Goal: Task Accomplishment & Management: Complete application form

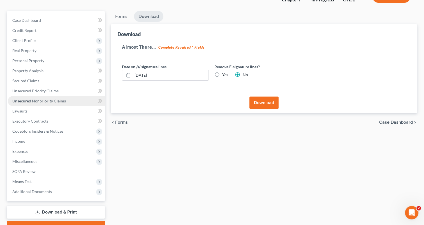
scroll to position [72, 0]
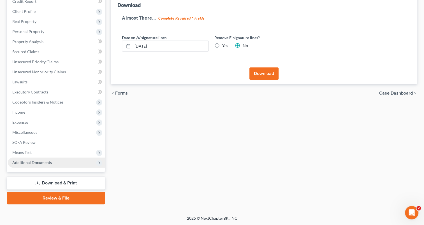
click at [41, 166] on span "Additional Documents" at bounding box center [56, 163] width 97 height 10
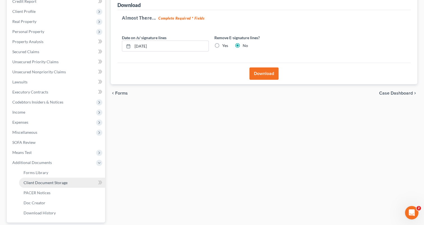
click at [44, 179] on link "Client Document Storage" at bounding box center [62, 183] width 86 height 10
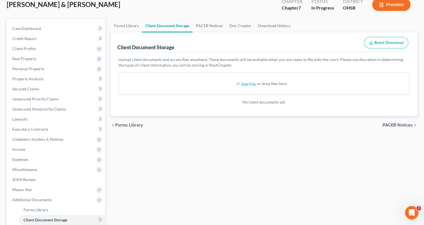
scroll to position [56, 0]
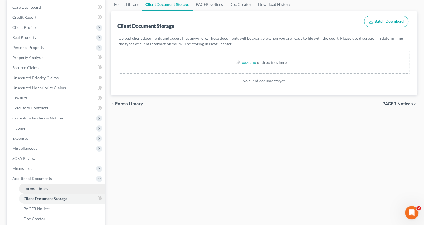
click at [43, 188] on span "Forms Library" at bounding box center [36, 188] width 25 height 5
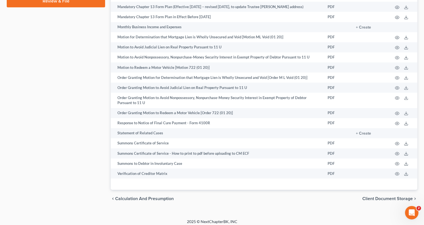
scroll to position [347, 0]
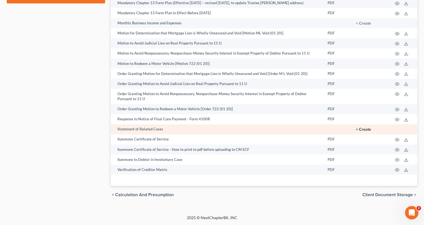
click at [361, 131] on button "+ Create" at bounding box center [363, 130] width 15 height 4
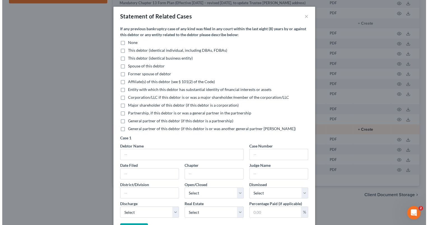
scroll to position [342, 0]
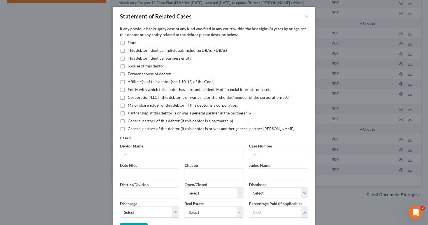
click at [128, 42] on label "None" at bounding box center [133, 43] width 10 height 6
click at [130, 42] on input "None" at bounding box center [132, 42] width 4 height 4
checkbox input "true"
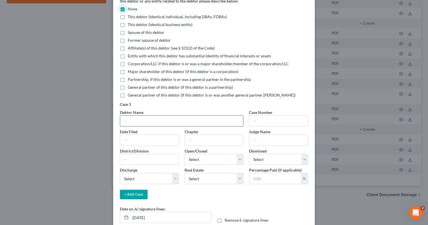
scroll to position [66, 0]
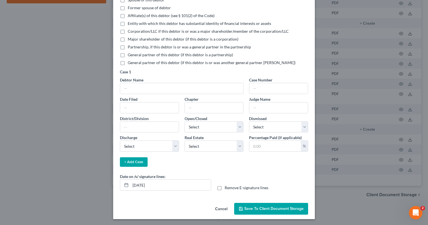
click at [225, 187] on label "Remove E-signature lines" at bounding box center [247, 188] width 44 height 6
click at [227, 187] on input "Remove E-signature lines" at bounding box center [229, 187] width 4 height 4
checkbox input "true"
click at [271, 209] on span "Save to Client Document Storage" at bounding box center [274, 209] width 59 height 5
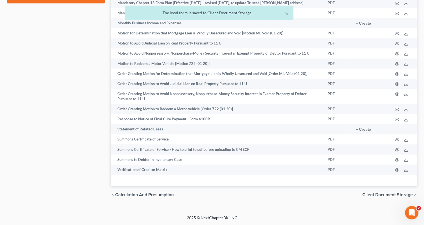
click at [387, 197] on span "Client Document Storage" at bounding box center [388, 195] width 50 height 4
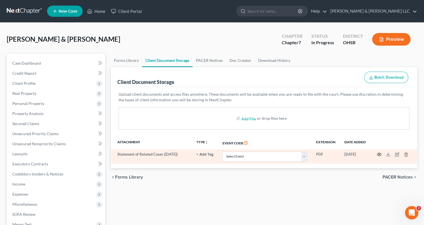
click at [380, 155] on circle "button" at bounding box center [379, 154] width 1 height 1
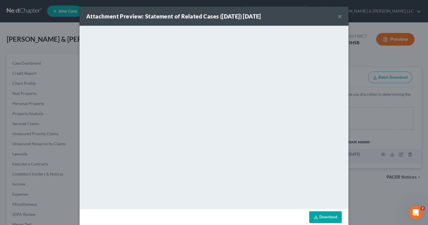
click at [338, 16] on button "×" at bounding box center [340, 16] width 4 height 7
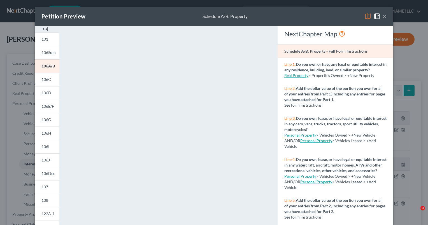
select select "401k"
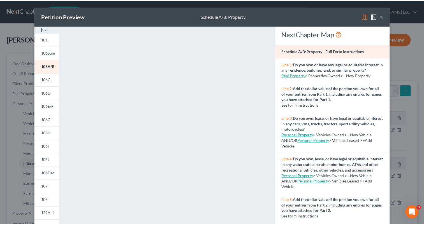
scroll to position [405, 0]
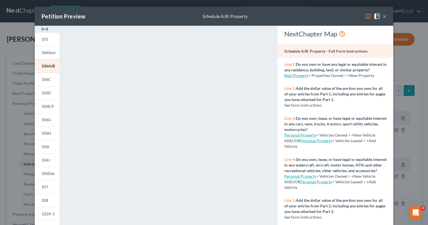
drag, startPoint x: 384, startPoint y: 18, endPoint x: 326, endPoint y: 10, distance: 57.8
click at [384, 18] on button "×" at bounding box center [385, 16] width 4 height 7
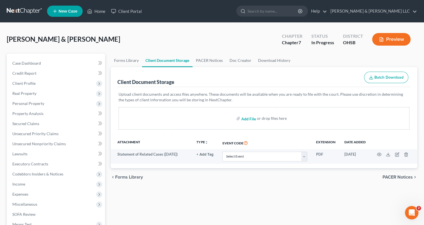
click at [247, 118] on input "file" at bounding box center [247, 119] width 13 height 10
type input "C:\fakepath\[PERSON_NAME].pdf"
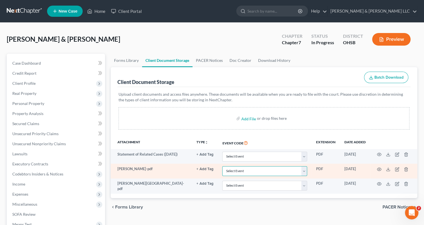
click at [305, 172] on select "Select Event 20 Largest Unsecured Creditors Amended Document Amended List of Cr…" at bounding box center [264, 172] width 85 height 10
select select "7"
click at [222, 167] on select "Select Event 20 Largest Unsecured Creditors Amended Document Amended List of Cr…" at bounding box center [264, 172] width 85 height 10
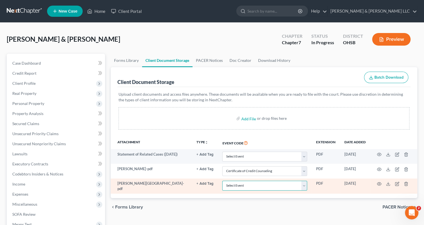
click at [306, 188] on select "Select Event 20 Largest Unsecured Creditors Amended Document Amended List of Cr…" at bounding box center [264, 186] width 85 height 10
select select "7"
click at [222, 181] on select "Select Event 20 Largest Unsecured Creditors Amended Document Amended List of Cr…" at bounding box center [264, 186] width 85 height 10
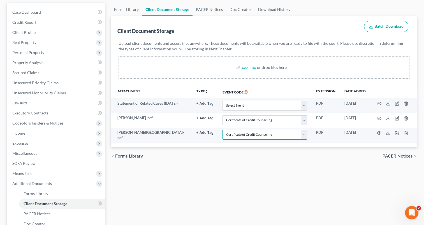
scroll to position [56, 0]
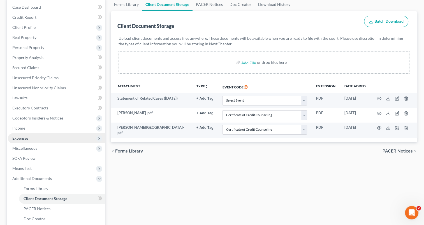
click at [35, 141] on span "Expenses" at bounding box center [56, 138] width 97 height 10
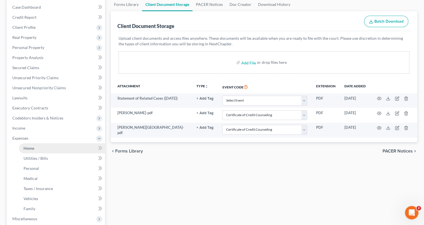
click at [36, 148] on link "Home" at bounding box center [62, 149] width 86 height 10
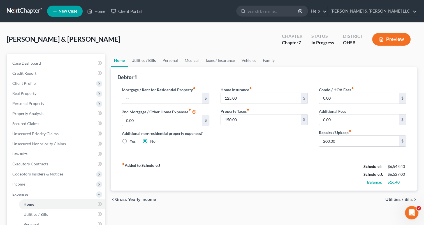
click at [143, 62] on link "Utilities / Bills" at bounding box center [143, 60] width 31 height 13
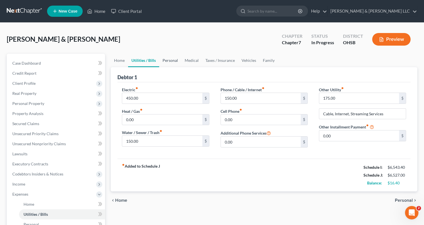
click at [171, 63] on link "Personal" at bounding box center [170, 60] width 22 height 13
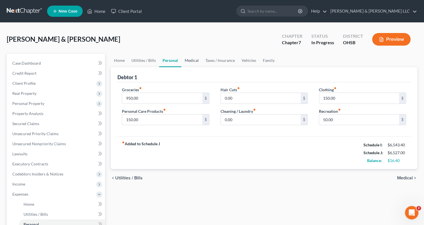
click at [188, 61] on link "Medical" at bounding box center [191, 60] width 21 height 13
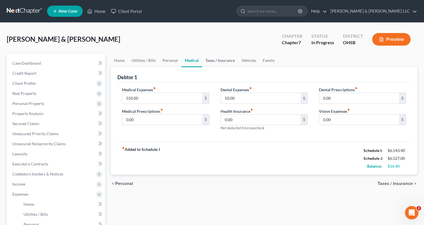
click at [212, 62] on link "Taxes / Insurance" at bounding box center [220, 60] width 36 height 13
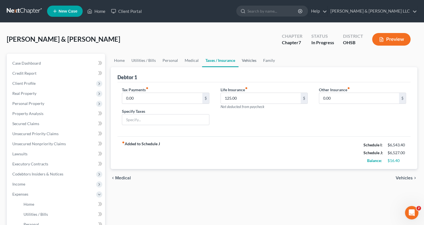
click at [249, 62] on link "Vehicles" at bounding box center [249, 60] width 21 height 13
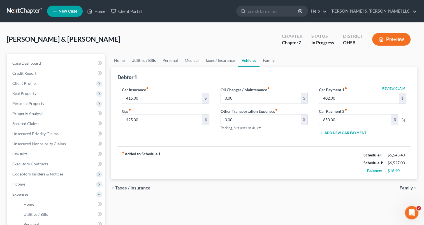
click at [149, 61] on link "Utilities / Bills" at bounding box center [143, 60] width 31 height 13
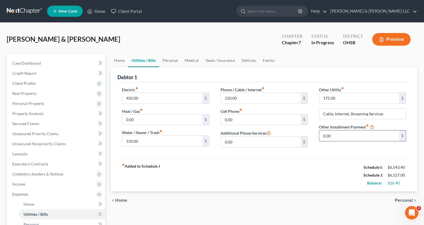
click at [336, 136] on input "0.00" at bounding box center [359, 136] width 80 height 11
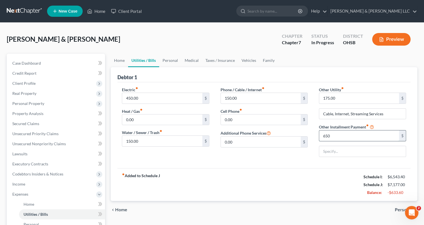
type input "650"
type input "Anticipated Car Payment (replace Terrain)"
click at [246, 62] on link "Vehicles" at bounding box center [248, 60] width 21 height 13
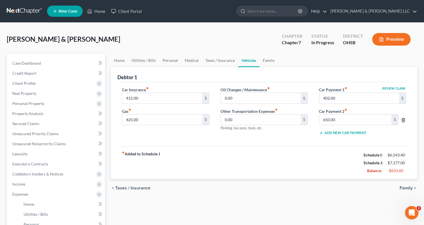
click at [403, 121] on icon "button" at bounding box center [403, 120] width 4 height 4
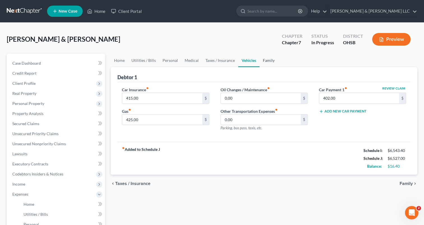
click at [268, 62] on link "Family" at bounding box center [269, 60] width 19 height 13
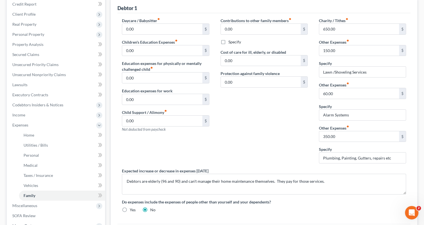
scroll to position [84, 0]
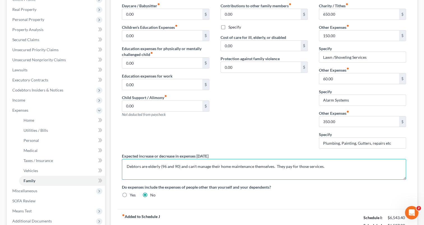
click at [272, 167] on textarea "Debtors are elderly (96 and 90) and can't manage their home maintenance themsel…" at bounding box center [264, 169] width 284 height 21
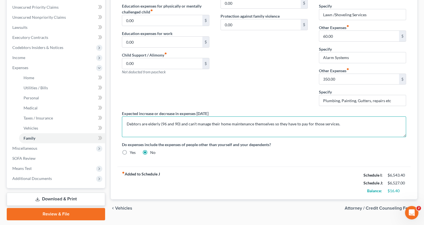
scroll to position [143, 0]
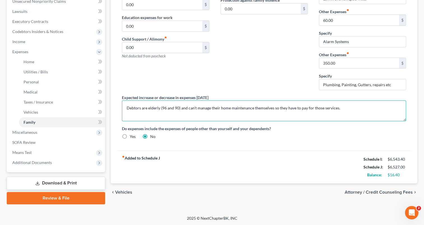
type textarea "Debtors are elderly (96 and 90) and can't manage their home maintenance themsel…"
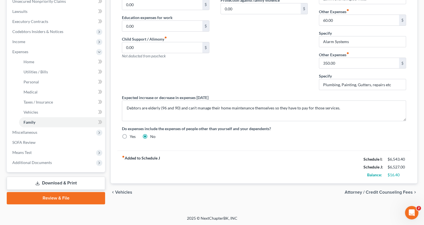
click at [357, 192] on span "Attorney / Credit Counseling Fees" at bounding box center [379, 192] width 68 height 4
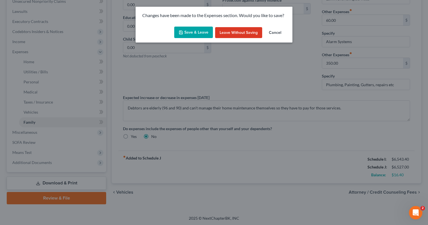
click at [185, 31] on button "Save & Leave" at bounding box center [193, 33] width 39 height 12
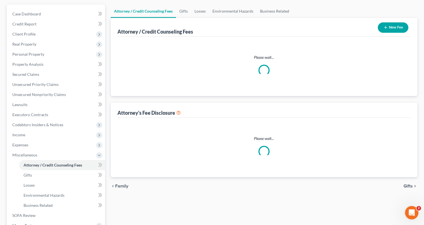
select select "0"
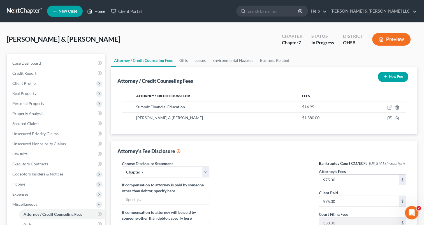
click at [96, 11] on link "Home" at bounding box center [96, 11] width 24 height 10
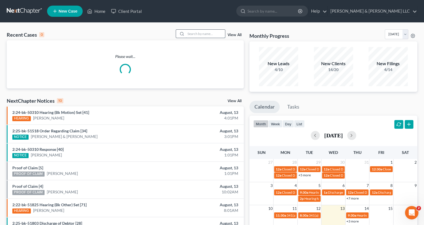
click at [213, 36] on input "search" at bounding box center [205, 34] width 39 height 8
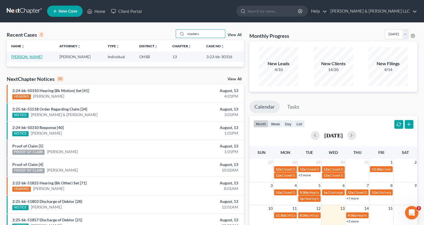
type input "masters"
click at [30, 58] on link "[PERSON_NAME]" at bounding box center [26, 56] width 31 height 5
select select "0"
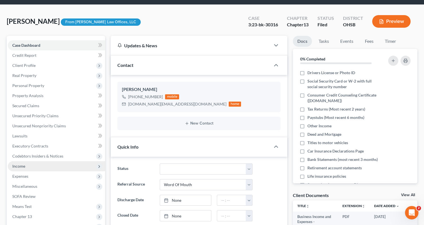
scroll to position [28, 0]
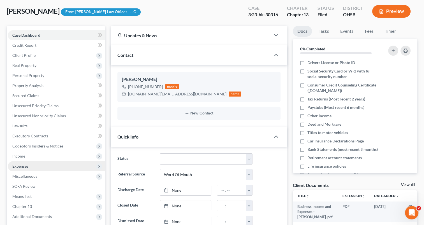
click at [26, 166] on span "Expenses" at bounding box center [20, 166] width 16 height 5
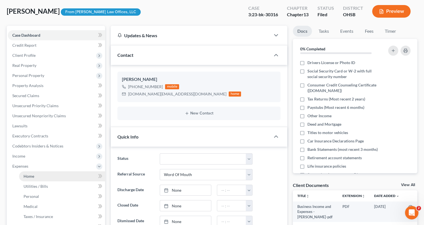
click at [28, 176] on span "Home" at bounding box center [29, 176] width 11 height 5
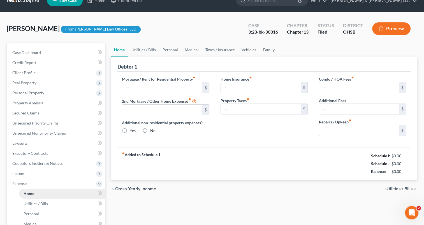
type input "0.00"
radio input "true"
type input "120.00"
type input "0.00"
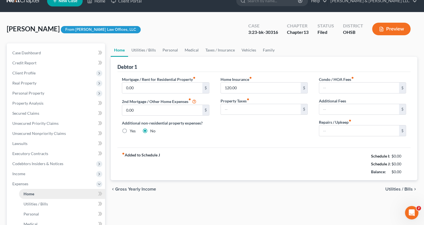
type input "0.00"
type input "125.00"
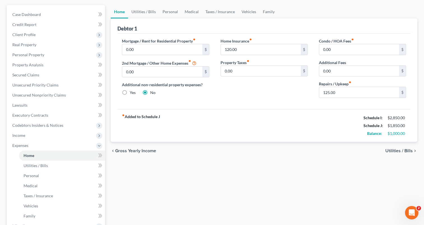
scroll to position [56, 0]
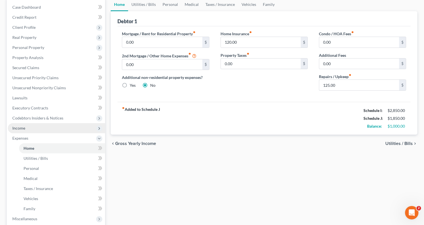
click at [19, 132] on span "Income" at bounding box center [56, 128] width 97 height 10
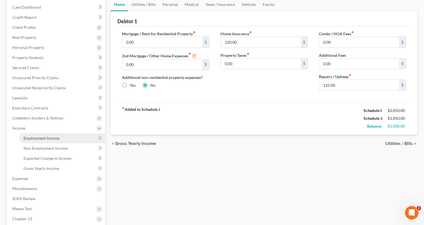
click at [40, 140] on link "Employment Income" at bounding box center [62, 138] width 86 height 10
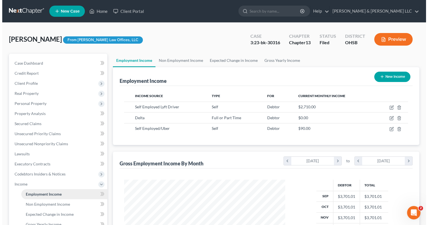
scroll to position [100, 172]
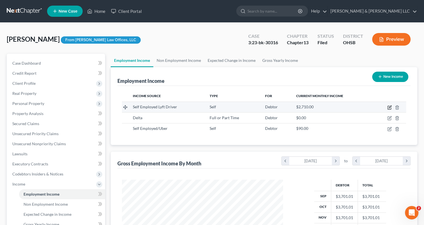
click at [389, 108] on icon "button" at bounding box center [390, 107] width 3 height 3
select select "1"
select select "0"
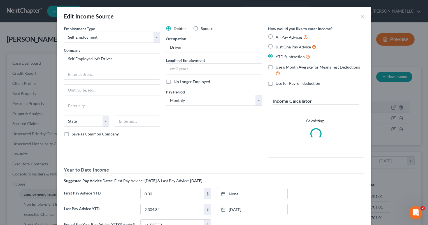
scroll to position [100, 174]
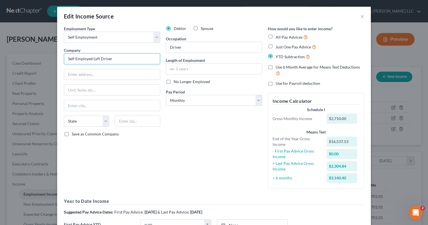
click at [91, 59] on input "Self Employed Lyft Driver" at bounding box center [112, 58] width 96 height 11
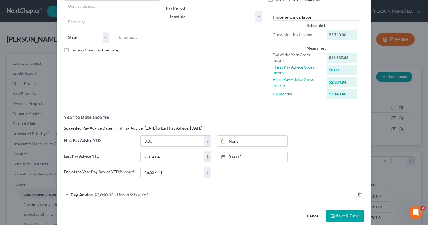
scroll to position [93, 0]
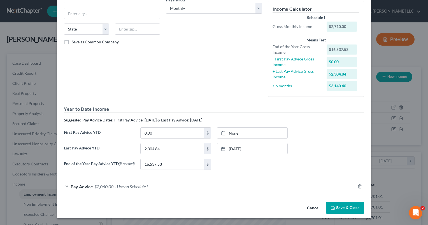
type input "Self Employed Uber /Lyft Driver"
click at [65, 187] on div "Pay Advice $2,060.00 - Use on Schedule I" at bounding box center [206, 186] width 298 height 15
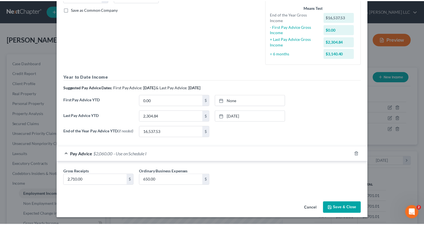
scroll to position [125, 0]
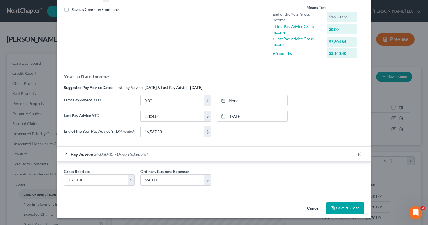
click at [339, 210] on button "Save & Close" at bounding box center [345, 209] width 38 height 12
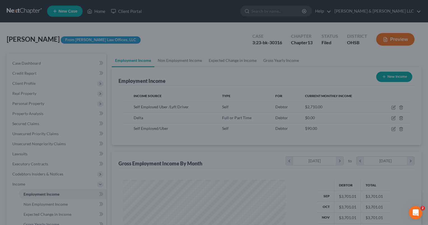
scroll to position [280307, 280235]
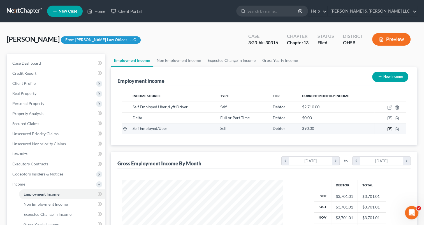
click at [390, 130] on icon "button" at bounding box center [390, 129] width 4 height 4
select select "1"
select select "0"
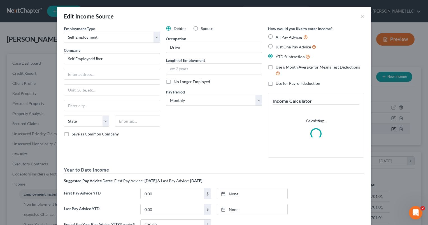
scroll to position [100, 174]
click at [174, 81] on label "No Longer Employed" at bounding box center [192, 82] width 36 height 6
click at [176, 81] on input "No Longer Employed" at bounding box center [178, 81] width 4 height 4
checkbox input "true"
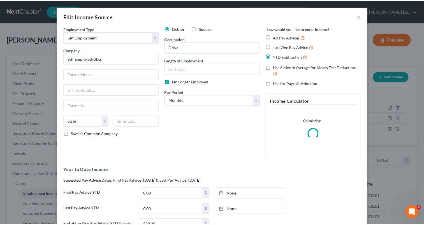
scroll to position [61, 0]
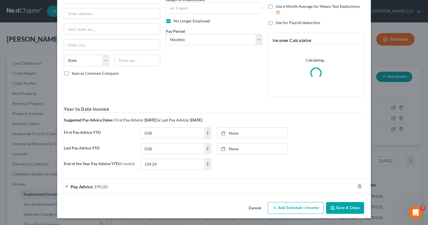
click at [345, 207] on button "Save & Close" at bounding box center [345, 208] width 38 height 12
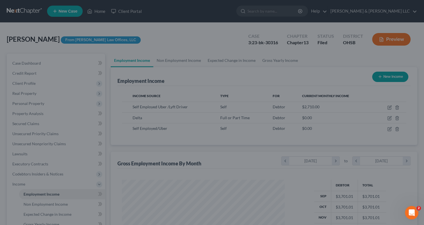
scroll to position [280307, 280235]
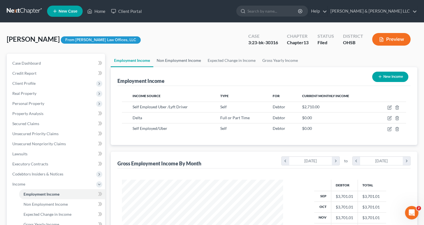
click at [183, 59] on link "Non Employment Income" at bounding box center [178, 60] width 51 height 13
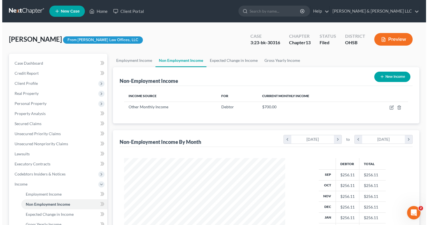
scroll to position [100, 172]
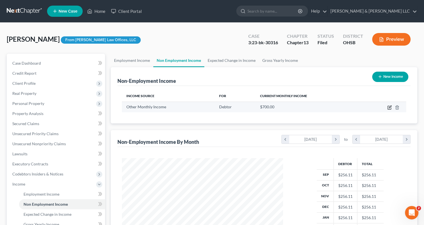
click at [389, 108] on icon "button" at bounding box center [390, 107] width 4 height 4
select select "13"
select select "0"
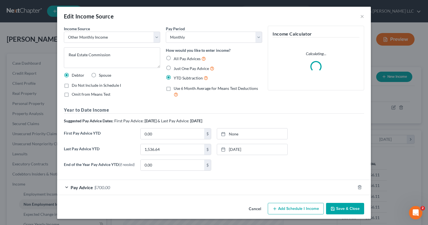
scroll to position [100, 174]
click at [64, 188] on div "Pay Advice $700.00" at bounding box center [206, 187] width 298 height 15
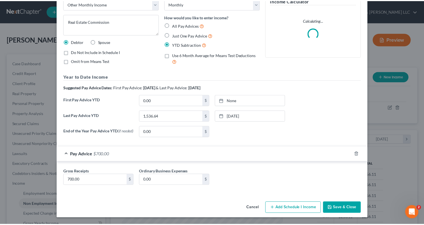
scroll to position [34, 0]
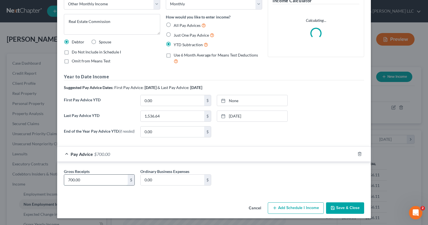
click at [84, 182] on div "Gross Receipts 700.00 $" at bounding box center [99, 177] width 77 height 17
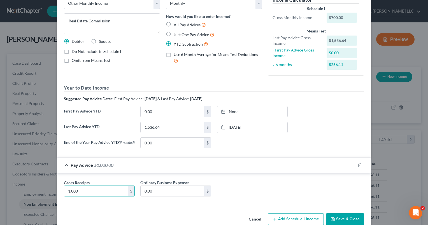
type input "1,000"
click at [338, 222] on button "Save & Close" at bounding box center [345, 220] width 38 height 12
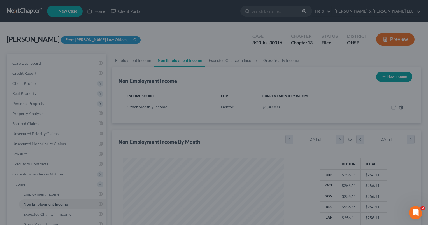
scroll to position [280307, 280235]
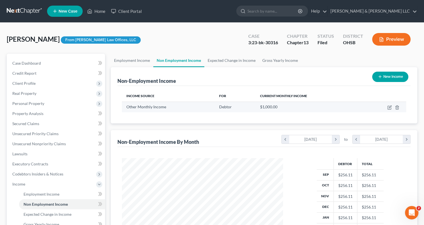
click at [387, 108] on td at bounding box center [384, 107] width 44 height 11
click at [388, 108] on icon "button" at bounding box center [390, 107] width 4 height 4
select select "13"
select select "0"
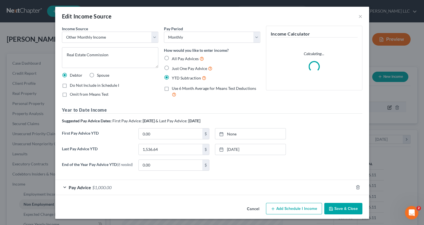
scroll to position [100, 174]
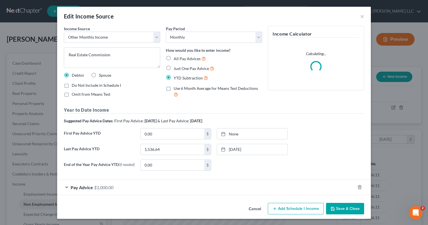
click at [347, 211] on button "Save & Close" at bounding box center [345, 209] width 38 height 12
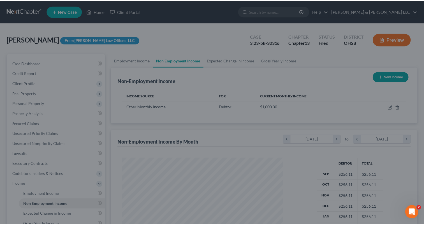
scroll to position [280307, 280235]
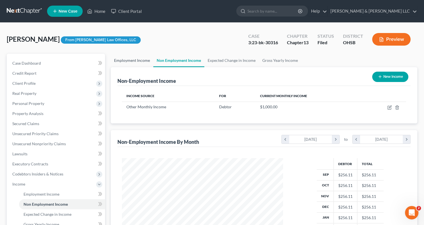
click at [135, 60] on link "Employment Income" at bounding box center [132, 60] width 43 height 13
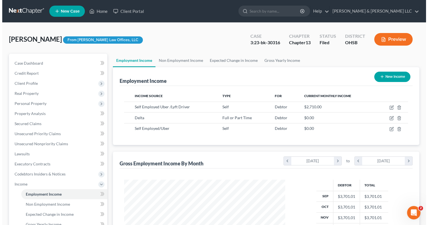
scroll to position [100, 172]
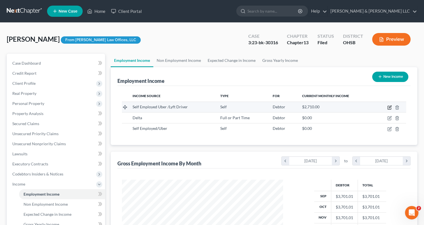
click at [389, 108] on icon "button" at bounding box center [390, 107] width 3 height 3
select select "1"
select select "0"
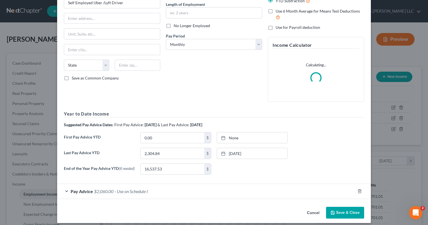
scroll to position [61, 0]
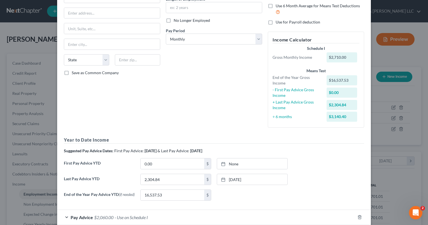
click at [64, 187] on form "Employment Type * Select Full or [DEMOGRAPHIC_DATA] Employment Self Employment …" at bounding box center [214, 94] width 301 height 261
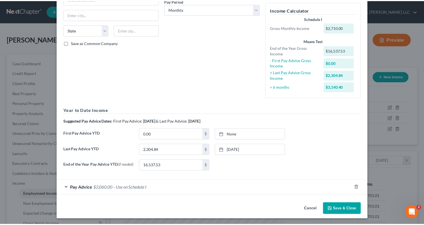
scroll to position [93, 0]
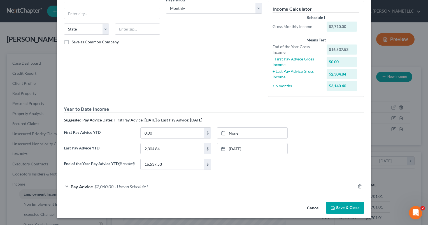
click at [335, 203] on button "Save & Close" at bounding box center [345, 208] width 38 height 12
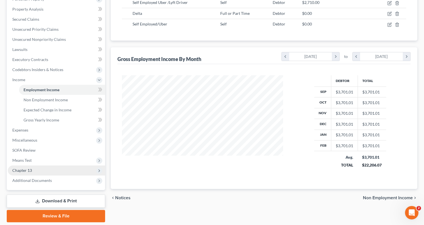
scroll to position [0, 0]
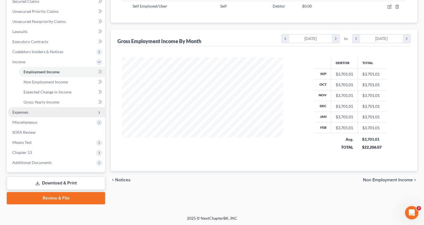
click at [37, 112] on span "Expenses" at bounding box center [56, 112] width 97 height 10
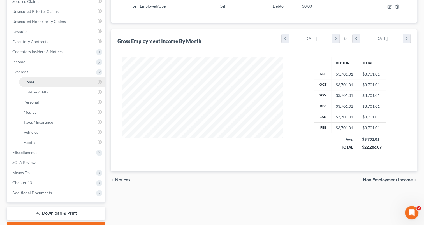
click at [44, 83] on link "Home" at bounding box center [62, 82] width 86 height 10
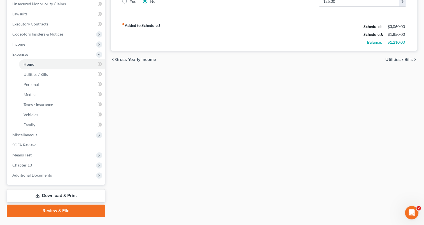
click at [58, 195] on link "Download & Print" at bounding box center [56, 196] width 98 height 13
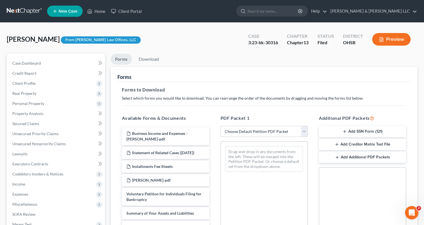
click at [306, 134] on select "Choose Default Petition PDF Packet Complete Bankruptcy Petition (all forms and …" at bounding box center [264, 131] width 87 height 11
select select "4"
click at [221, 126] on select "Choose Default Petition PDF Packet Complete Bankruptcy Petition (all forms and …" at bounding box center [264, 131] width 87 height 11
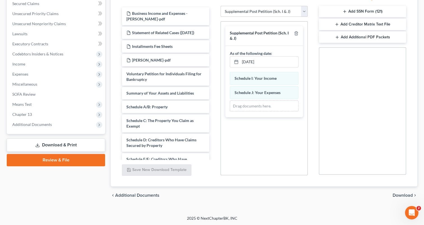
click at [396, 195] on span "Download" at bounding box center [403, 195] width 20 height 4
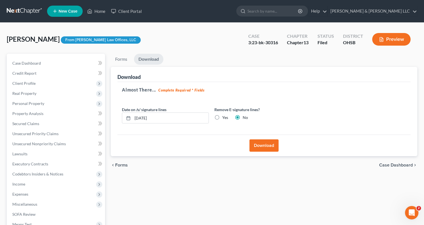
click at [260, 146] on button "Download" at bounding box center [264, 146] width 29 height 12
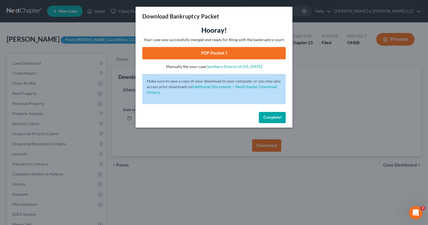
click at [208, 55] on link "PDF Packet 1" at bounding box center [214, 53] width 144 height 12
